Goal: Information Seeking & Learning: Learn about a topic

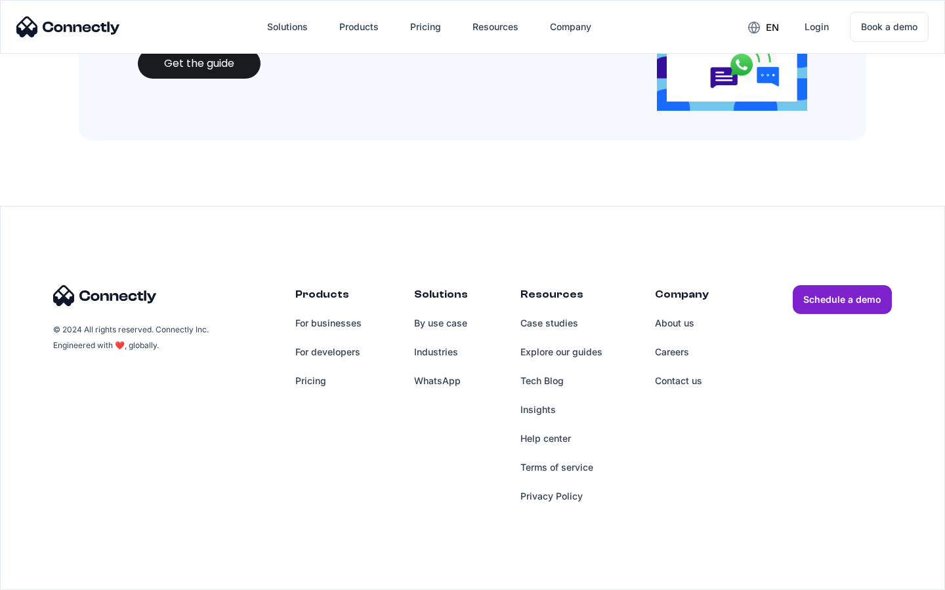
scroll to position [1426, 0]
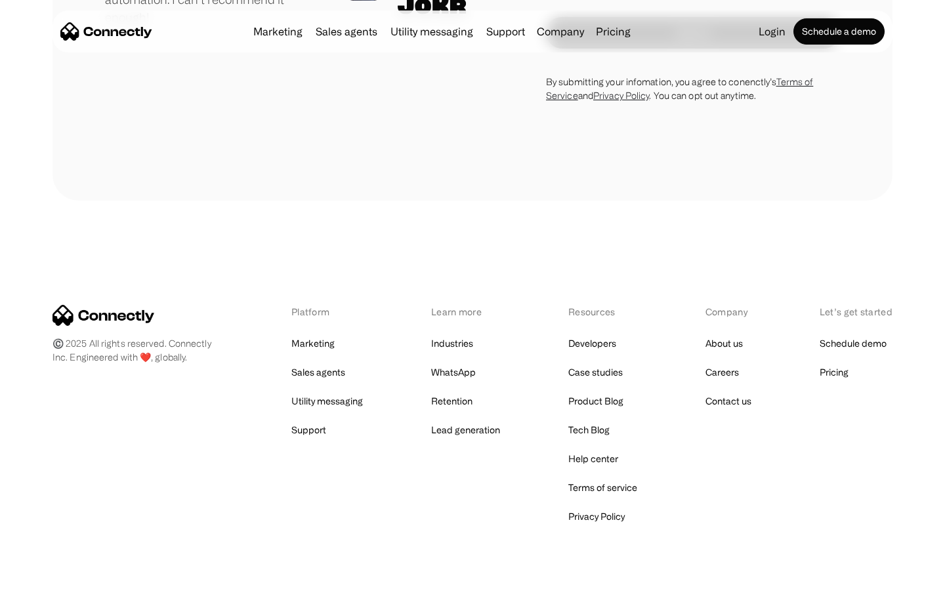
scroll to position [3650, 0]
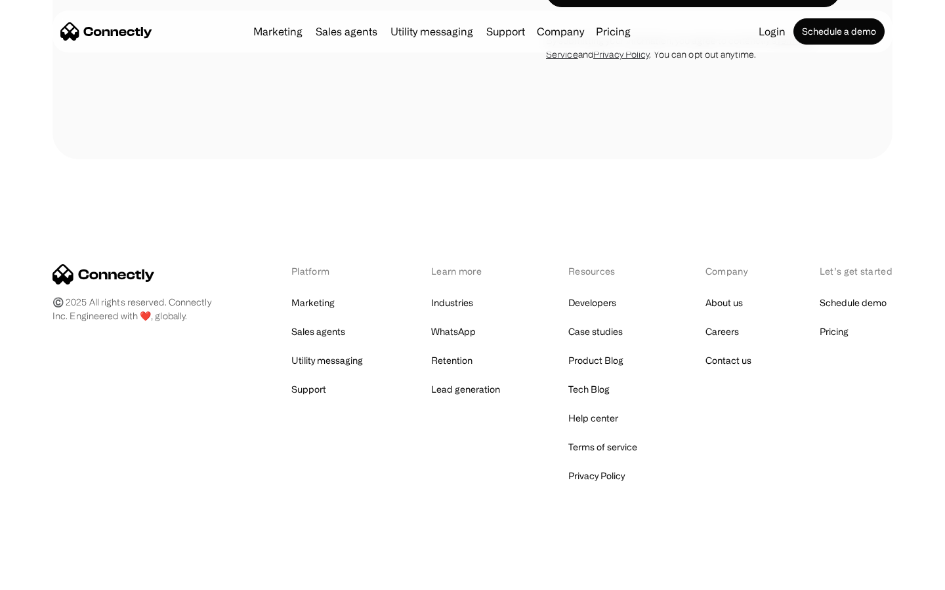
scroll to position [2218, 0]
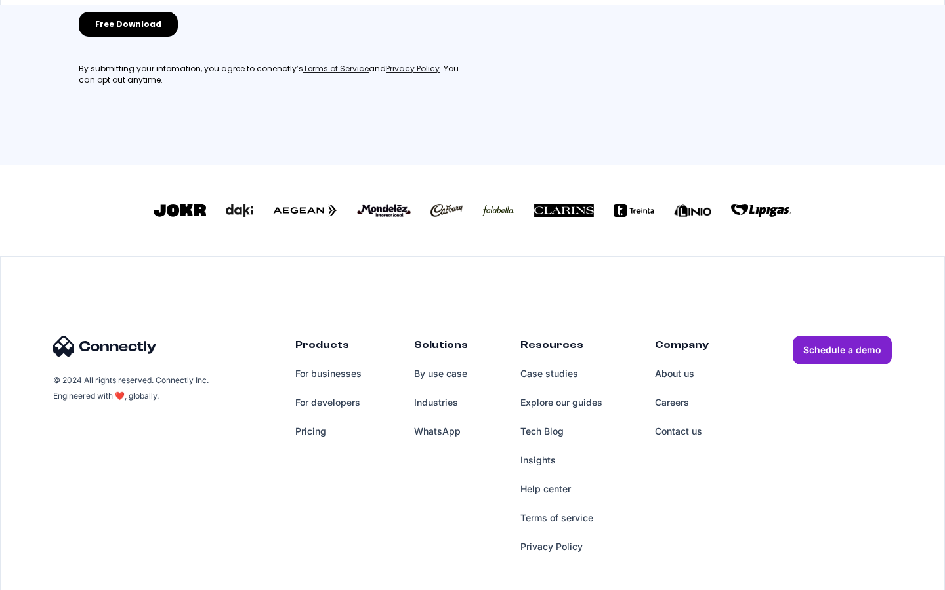
scroll to position [343, 0]
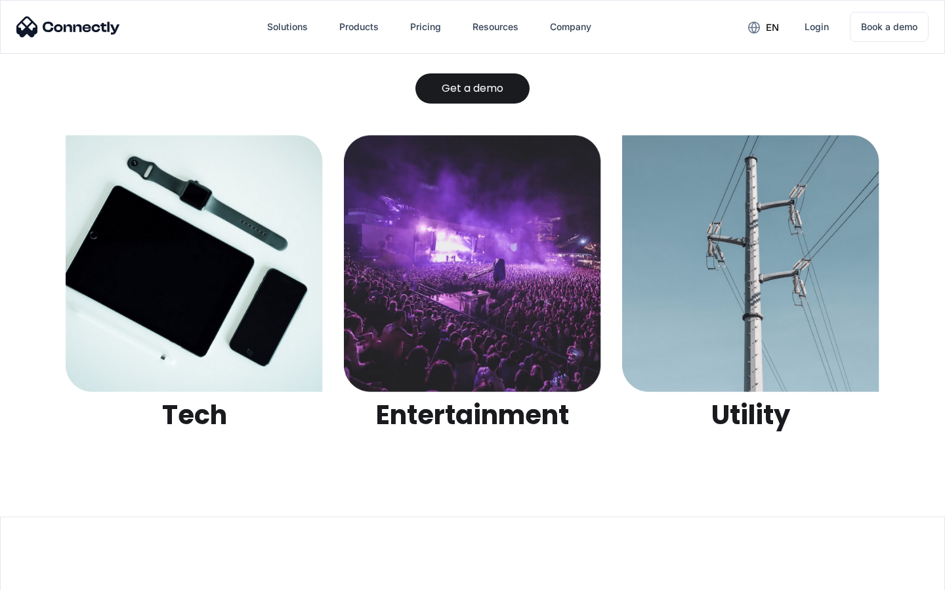
scroll to position [4138, 0]
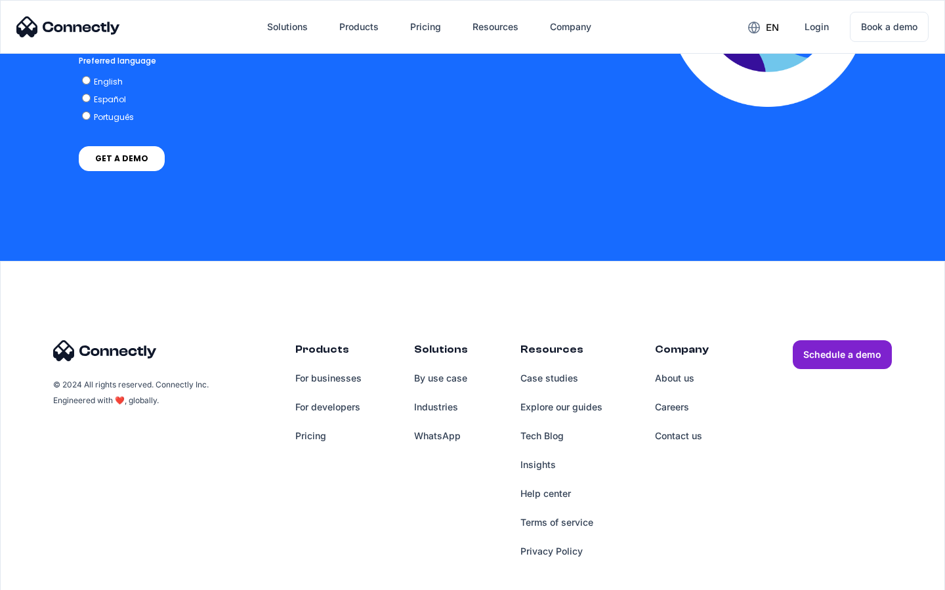
scroll to position [2668, 0]
